Goal: Task Accomplishment & Management: Use online tool/utility

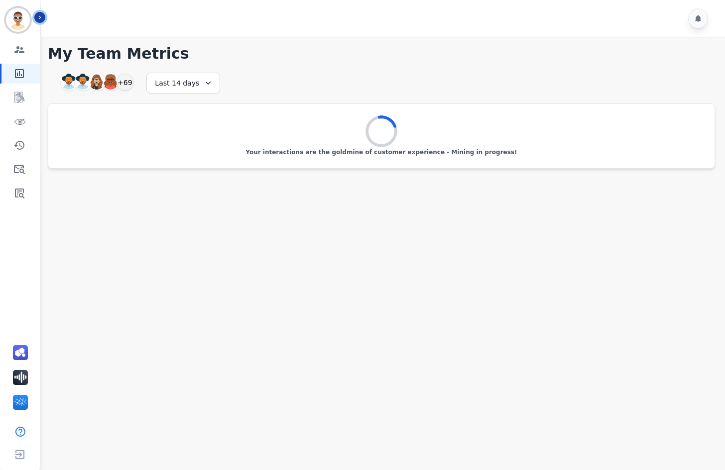
click at [36, 17] on icon "Sidebar" at bounding box center [39, 17] width 7 height 7
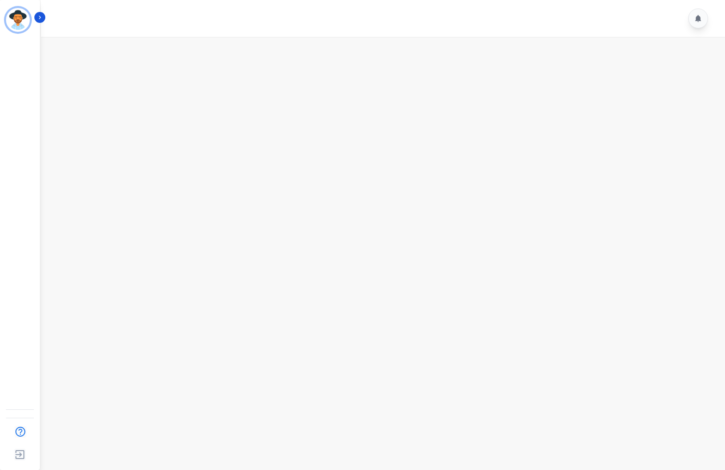
drag, startPoint x: 257, startPoint y: 78, endPoint x: 250, endPoint y: 80, distance: 6.8
click at [250, 80] on main at bounding box center [381, 272] width 687 height 470
click at [42, 19] on icon "Sidebar" at bounding box center [39, 17] width 7 height 7
click at [274, 230] on main at bounding box center [381, 272] width 687 height 470
